Goal: Task Accomplishment & Management: Manage account settings

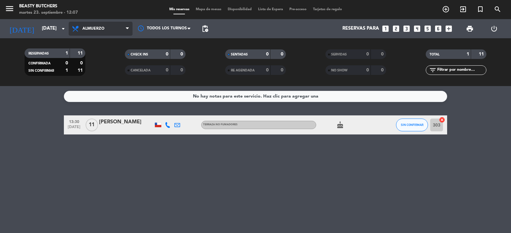
click at [107, 34] on span "Almuerzo" at bounding box center [101, 29] width 64 height 14
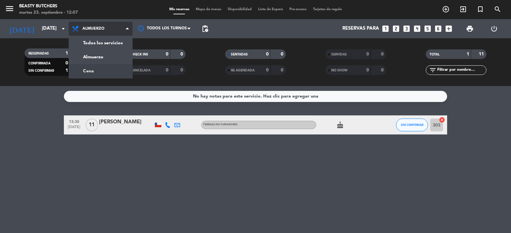
click at [98, 71] on div "menu Beasty Butchers [DATE] 23. septiembre - 12:07 Mis reservas Mapa de mesas D…" at bounding box center [255, 43] width 511 height 86
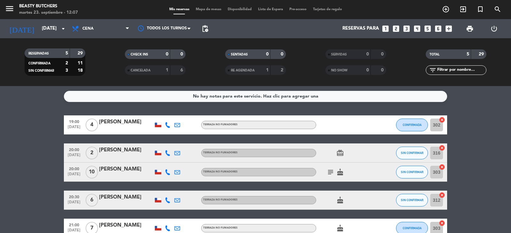
click at [330, 174] on icon "subject" at bounding box center [331, 173] width 8 height 8
click at [52, 30] on input "[DATE]" at bounding box center [70, 29] width 62 height 12
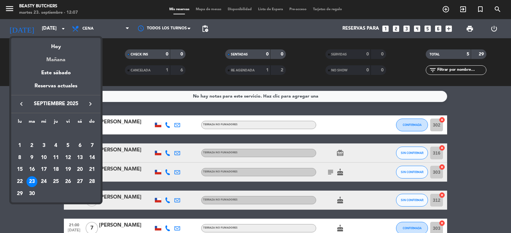
click at [63, 59] on div "Mañana" at bounding box center [55, 57] width 89 height 13
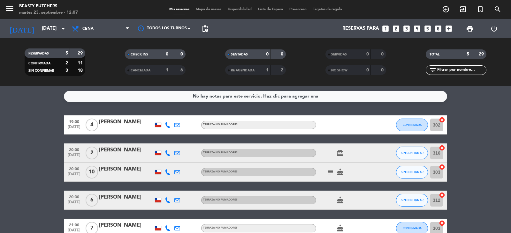
type input "[DATE]"
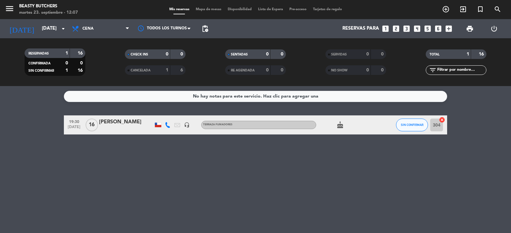
click at [106, 36] on div "Todos los servicios Almuerzo Cena Cena Todos los servicios Almuerzo Cena" at bounding box center [101, 28] width 64 height 19
click at [103, 30] on span "Cena" at bounding box center [101, 29] width 64 height 14
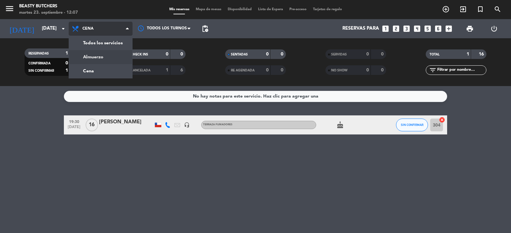
click at [98, 51] on div "menu Beasty Butchers [DATE] 23. septiembre - 12:07 Mis reservas Mapa de mesas D…" at bounding box center [255, 43] width 511 height 86
